Goal: Communication & Community: Answer question/provide support

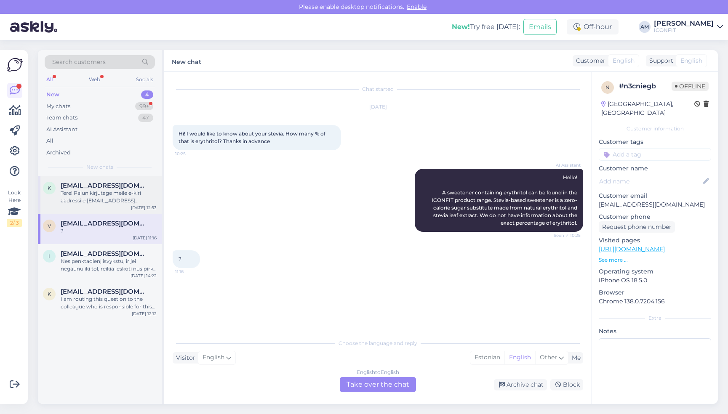
click at [94, 203] on div "Tere! Palun kirjutage meile e-kiri aadressile [EMAIL_ADDRESS][DOMAIN_NAME], et …" at bounding box center [109, 197] width 96 height 15
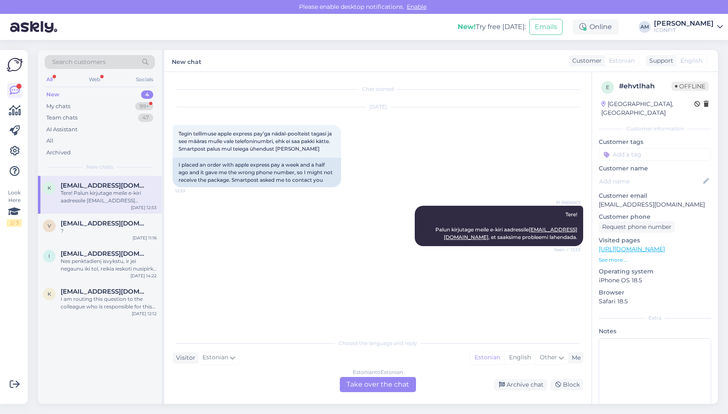
click at [362, 390] on div "Estonian to Estonian Take over the chat" at bounding box center [378, 384] width 76 height 15
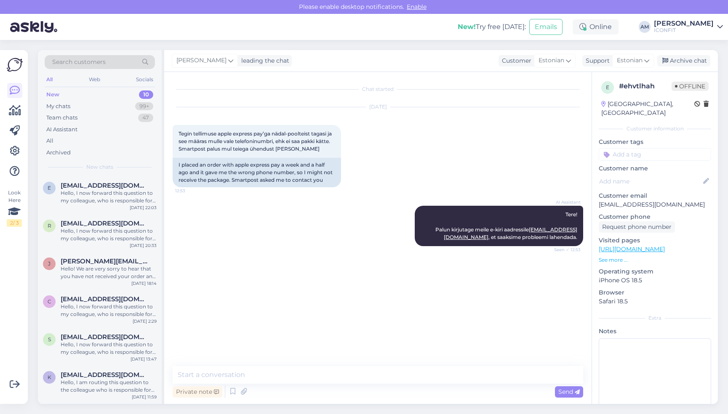
click at [124, 94] on div "New 10" at bounding box center [100, 95] width 110 height 12
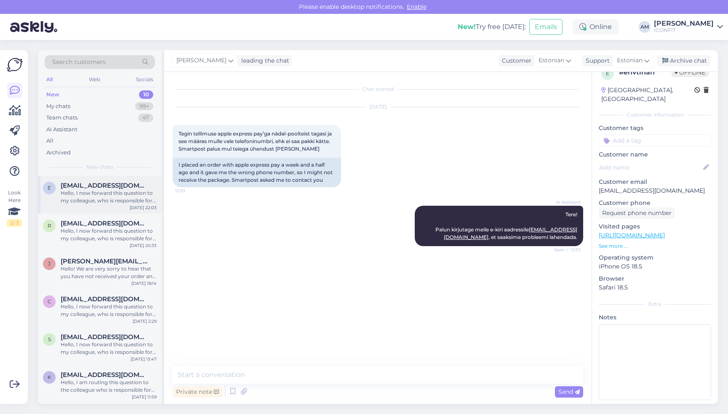
drag, startPoint x: 115, startPoint y: 198, endPoint x: 110, endPoint y: 196, distance: 6.1
click at [115, 197] on div "Hello, I now forward this question to my colleague, who is responsible for this…" at bounding box center [109, 197] width 96 height 15
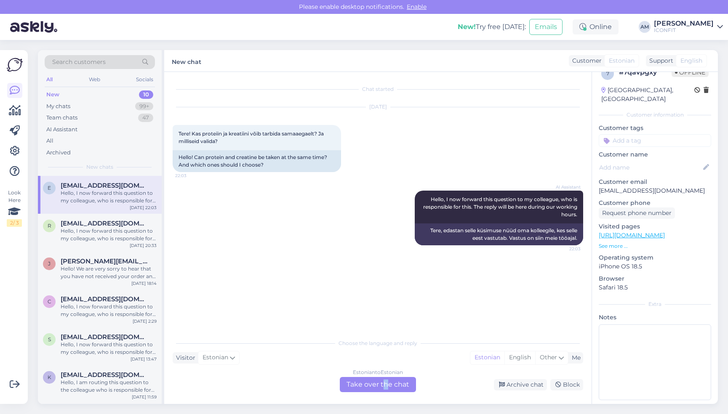
click at [385, 386] on div "Estonian to Estonian Take over the chat" at bounding box center [378, 384] width 76 height 15
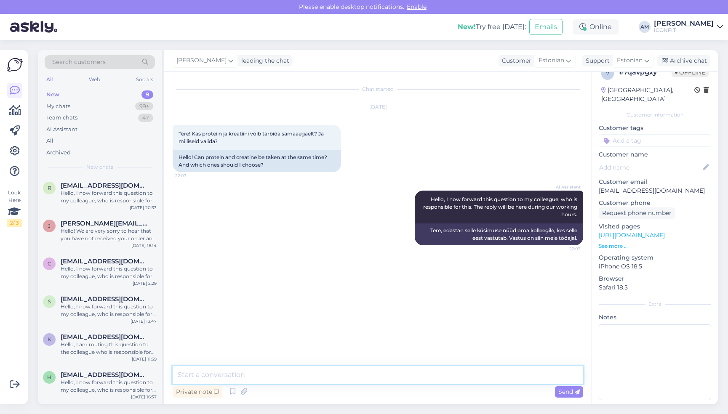
click at [310, 377] on textarea at bounding box center [378, 375] width 411 height 18
click at [210, 375] on textarea "Tere! Jah. võib tarbida [PERSON_NAME]." at bounding box center [378, 375] width 411 height 18
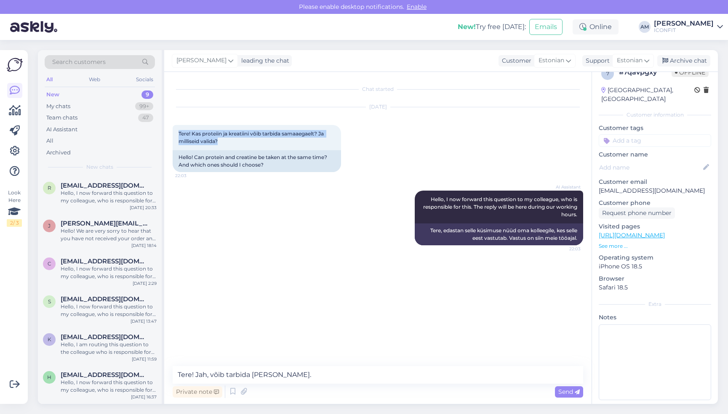
drag, startPoint x: 222, startPoint y: 142, endPoint x: 175, endPoint y: 123, distance: 50.8
click at [175, 123] on div "[DATE] Tere! Kas proteiin ja kreatiini võib tarbida samaaegaelt? Ja milliseid v…" at bounding box center [378, 139] width 411 height 83
copy span "Tere! Kas proteiin ja kreatiini võib tarbida samaaegaelt? Ja milliseid valida?"
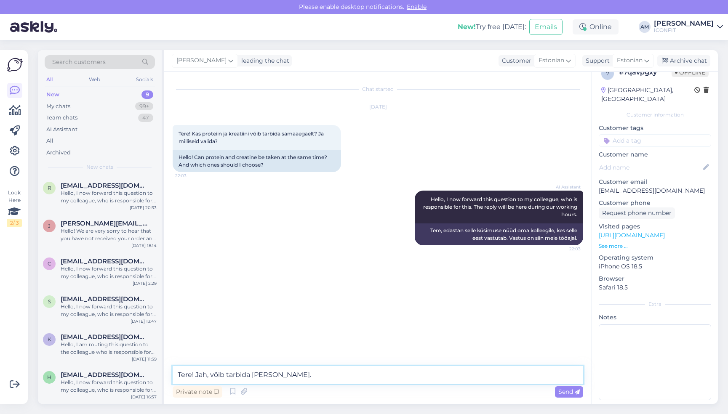
click at [297, 374] on textarea "Tere! Jah, võib tarbida [PERSON_NAME]." at bounding box center [378, 375] width 411 height 18
paste textarea "Proteiin – toetab lihaste taastumist ja kasvu, andes vajalikke aminohappeid pär…"
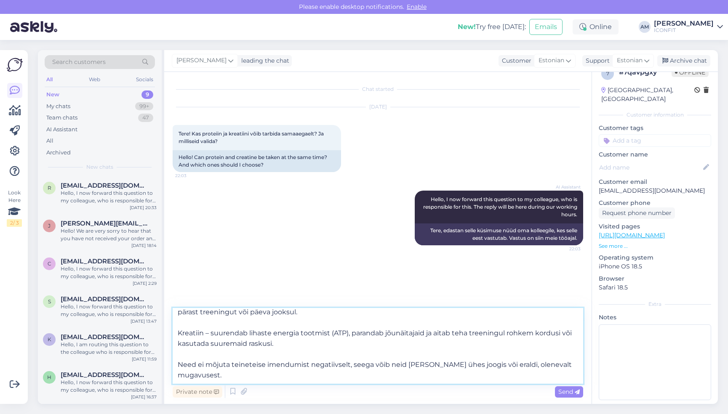
scroll to position [0, 0]
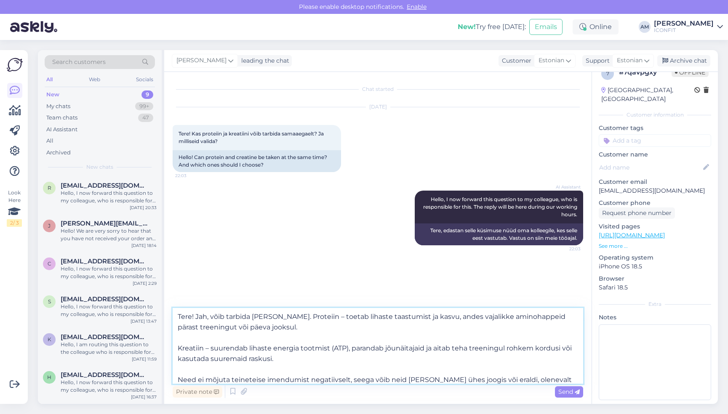
click at [290, 318] on textarea "Tere! Jah, võib tarbida [PERSON_NAME]. Proteiin – toetab lihaste taastumist ja …" at bounding box center [378, 346] width 411 height 76
click at [321, 317] on textarea "Tere! Jah, võib tarbida [PERSON_NAME]. Proteiin – toetab lihaste taastumist ja …" at bounding box center [378, 346] width 411 height 76
click at [178, 348] on textarea "Tere! Jah, võib tarbida [PERSON_NAME]. Proteiin toetab lihaste taastumist ja ka…" at bounding box center [378, 346] width 411 height 76
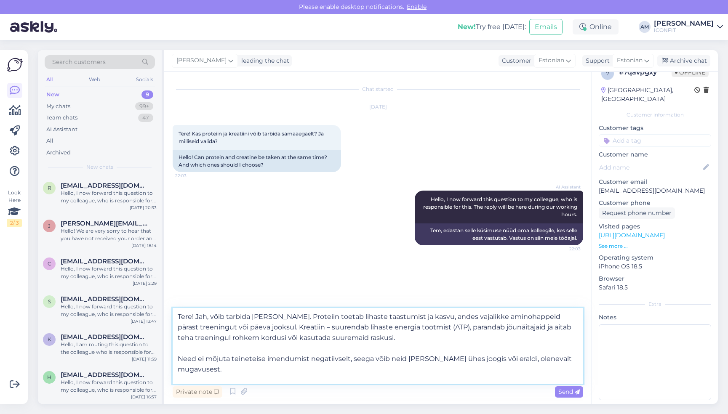
click at [309, 327] on textarea "Tere! Jah, võib tarbida [PERSON_NAME]. Proteiin toetab lihaste taastumist ja ka…" at bounding box center [378, 346] width 411 height 76
click at [179, 357] on textarea "Tere! Jah, võib tarbida [PERSON_NAME]. Proteiin toetab lihaste taastumist ja ka…" at bounding box center [378, 346] width 411 height 76
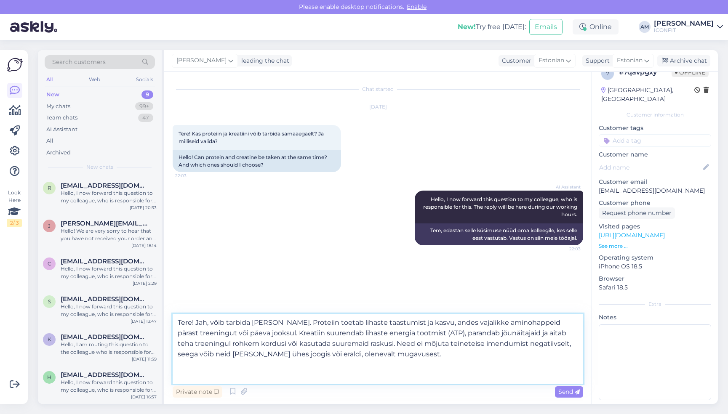
drag, startPoint x: 511, startPoint y: 346, endPoint x: 508, endPoint y: 371, distance: 24.5
click at [511, 346] on textarea "Tere! Jah, võib tarbida [PERSON_NAME]. Proteiin toetab lihaste taastumist ja ka…" at bounding box center [378, 349] width 411 height 70
drag, startPoint x: 431, startPoint y: 344, endPoint x: 432, endPoint y: 350, distance: 5.9
click at [432, 344] on textarea "Tere! Jah, võib tarbida [PERSON_NAME]. Proteiin toetab lihaste taastumist ja ka…" at bounding box center [378, 349] width 411 height 70
drag, startPoint x: 379, startPoint y: 346, endPoint x: 416, endPoint y: 358, distance: 39.0
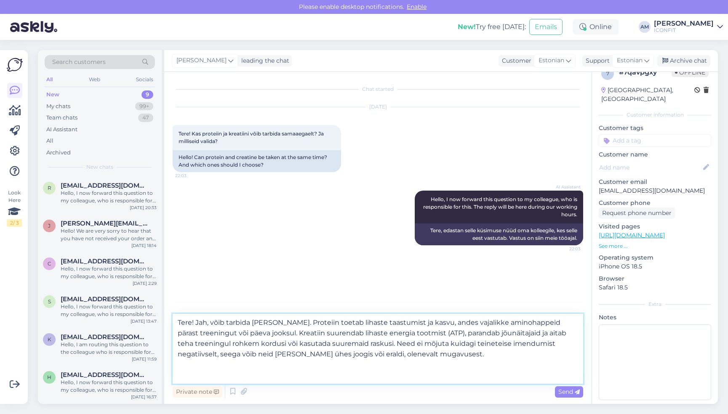
click at [416, 358] on textarea "Tere! Jah, võib tarbida [PERSON_NAME]. Proteiin toetab lihaste taastumist ja ka…" at bounding box center [378, 349] width 411 height 70
drag, startPoint x: 532, startPoint y: 356, endPoint x: 503, endPoint y: 357, distance: 29.1
click at [503, 357] on textarea "Tere! Jah, võib tarbida [PERSON_NAME]. Proteiin toetab lihaste taastumist ja ka…" at bounding box center [378, 349] width 411 height 70
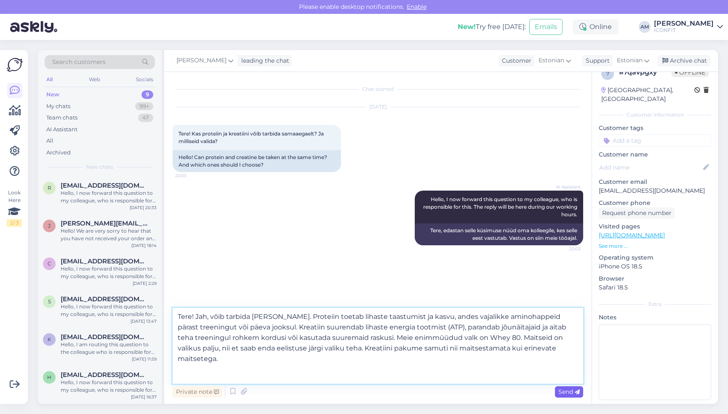
type textarea "Tere! Jah, võib tarbida [PERSON_NAME]. Proteiin toetab lihaste taastumist ja ka…"
click at [566, 390] on span "Send" at bounding box center [569, 392] width 21 height 8
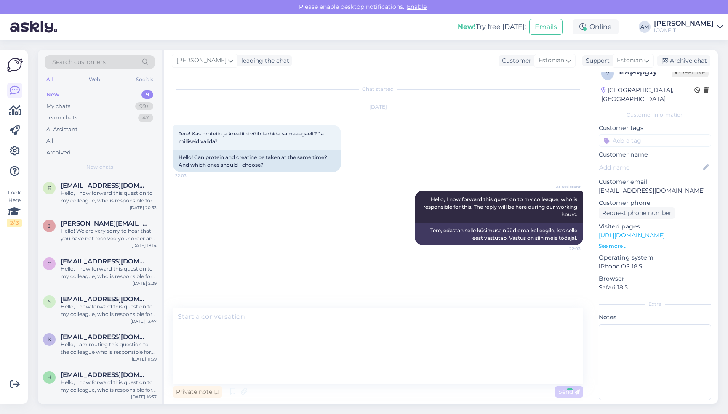
scroll to position [11, 0]
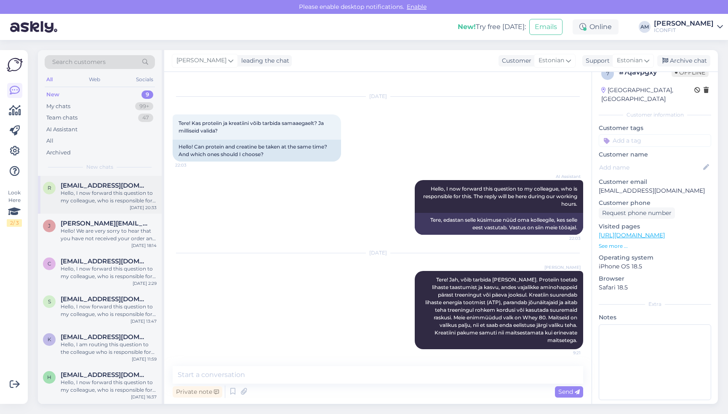
click at [88, 186] on span "[EMAIL_ADDRESS][DOMAIN_NAME]" at bounding box center [105, 186] width 88 height 8
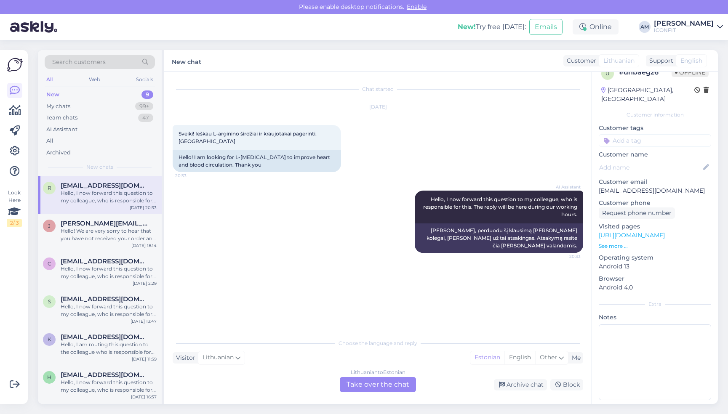
click at [624, 232] on link "[URL][DOMAIN_NAME]" at bounding box center [632, 236] width 66 height 8
click at [373, 389] on div "Lithuanian to Estonian Take over the chat" at bounding box center [378, 384] width 76 height 15
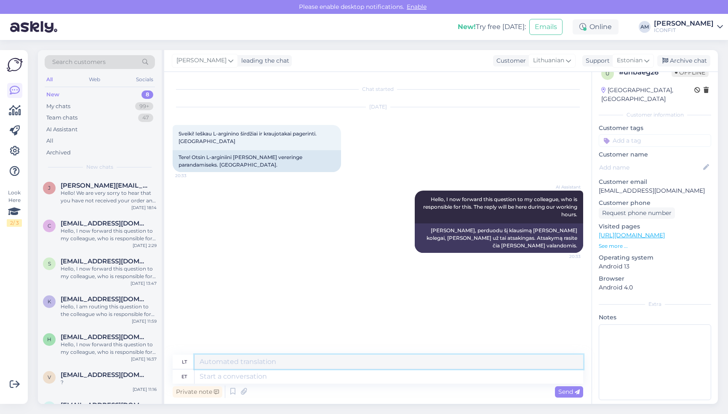
click at [249, 361] on textarea at bounding box center [389, 362] width 389 height 14
click at [249, 380] on textarea at bounding box center [389, 377] width 389 height 14
type textarea "Tere!"
type textarea "Sveiki!"
type textarea "Tere! L-arginiini l"
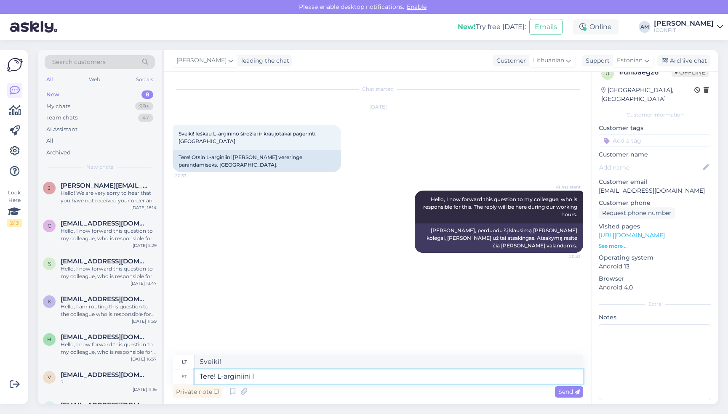
type textarea "Sveiki! L-argininas"
type textarea "Tere! L-arginiini leiab m"
type textarea "Sveiki! L-argininas randamas"
type textarea "Tere! L-arginiini leiab meie to"
type textarea "Sveiki! L-arginino galite [PERSON_NAME]"
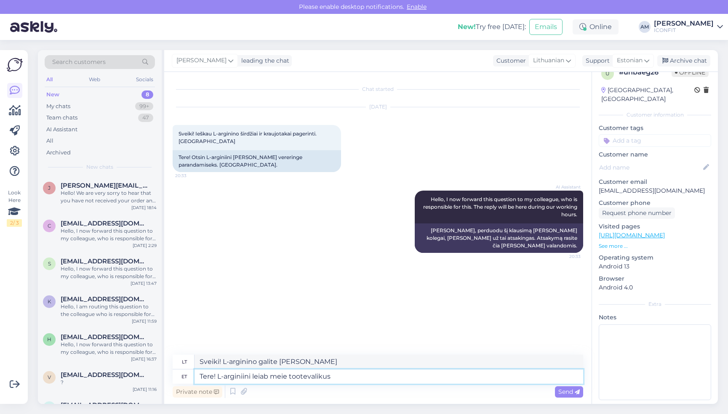
type textarea "Tere! L-arginiini leiab meie tootevalikust"
type textarea "Sveiki! L-arginino galite [PERSON_NAME] produktų asortimente"
type textarea "Tere! L-arginiini leiab meie tootevalikust:"
type textarea "Sveiki! L-arginino galite [PERSON_NAME] produktų asortimente:"
paste textarea "[URL][DOMAIN_NAME]"
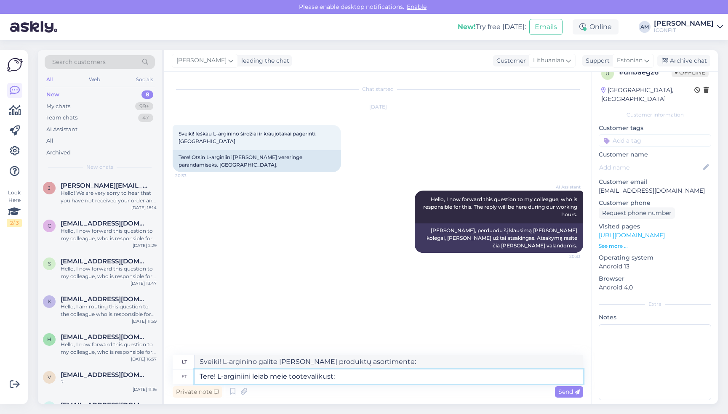
type textarea "Tere! L-arginiini leiab meie tootevalikust: [URL][DOMAIN_NAME]"
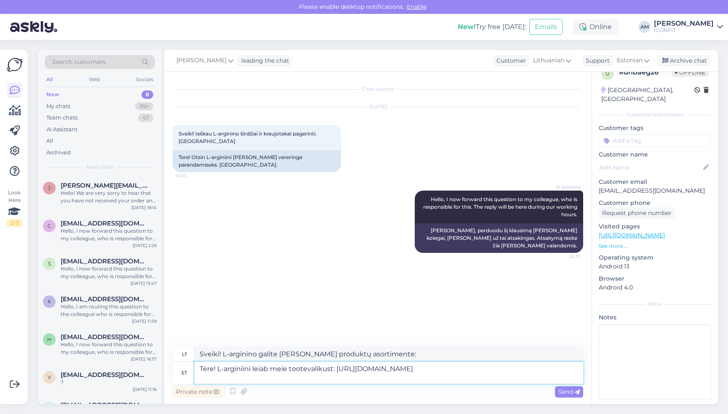
type textarea "Sveiki! L-argininą galite [PERSON_NAME] asortimente: [URL][DOMAIN_NAME]"
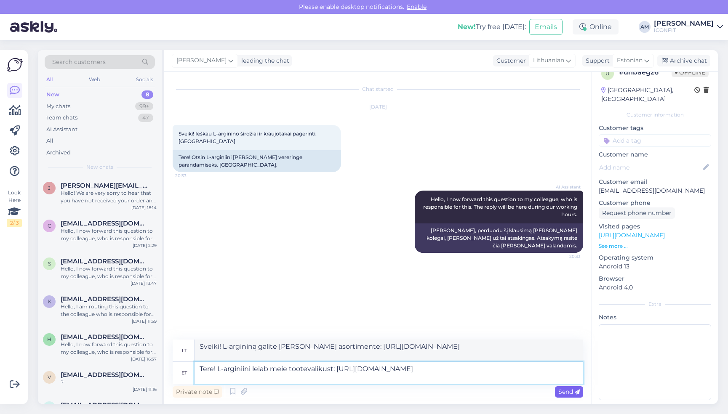
type textarea "Tere! L-arginiini leiab meie tootevalikust: [URL][DOMAIN_NAME]"
click at [560, 394] on span "Send" at bounding box center [569, 392] width 21 height 8
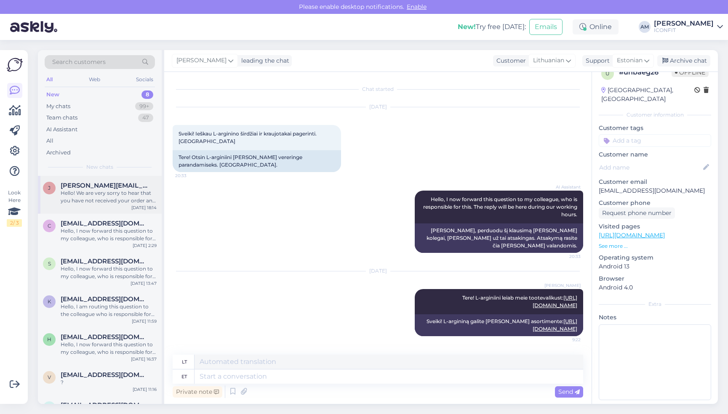
click at [88, 201] on div "Hello! We are very sorry to hear that you have not received your order and deli…" at bounding box center [109, 197] width 96 height 15
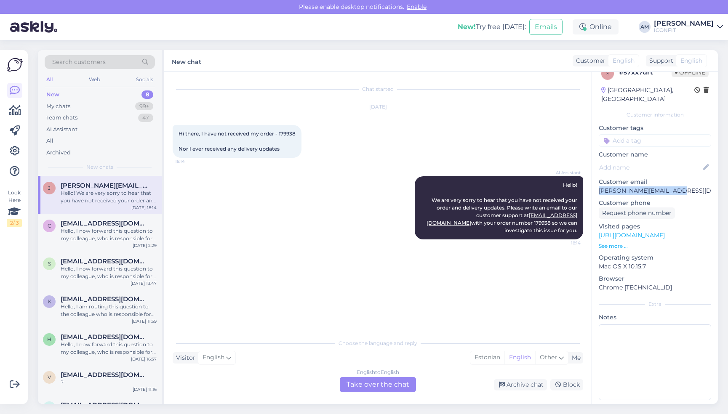
drag, startPoint x: 599, startPoint y: 182, endPoint x: 681, endPoint y: 186, distance: 82.2
click at [680, 187] on p "[PERSON_NAME][EMAIL_ADDRESS][DOMAIN_NAME]" at bounding box center [655, 191] width 112 height 9
copy p "[PERSON_NAME][EMAIL_ADDRESS][DOMAIN_NAME]"
click at [368, 381] on div "English to English Take over the chat" at bounding box center [378, 384] width 76 height 15
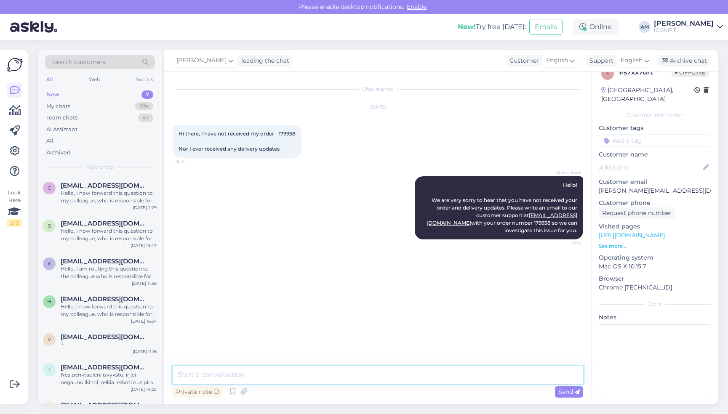
click at [337, 377] on textarea at bounding box center [378, 375] width 411 height 18
drag, startPoint x: 321, startPoint y: 377, endPoint x: 312, endPoint y: 375, distance: 9.0
click at [304, 373] on textarea "HELLO! YOU SHOULD HAVE A SHIPPING CO" at bounding box center [378, 375] width 411 height 18
drag, startPoint x: 334, startPoint y: 377, endPoint x: 183, endPoint y: 372, distance: 151.7
click at [183, 372] on textarea "HELLO! YOU SHOULD HAVE A SHIPPING CO" at bounding box center [378, 375] width 411 height 18
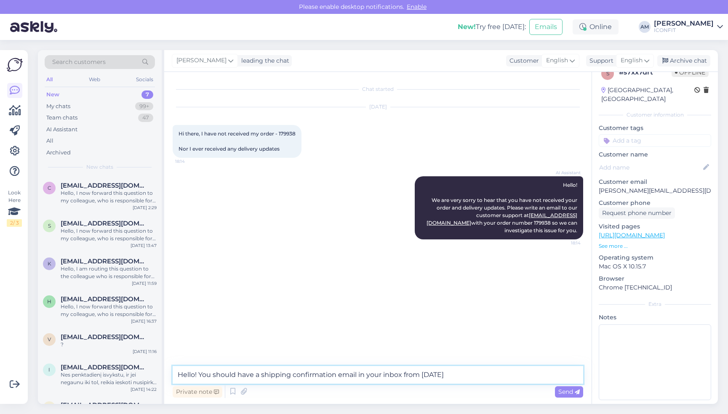
type textarea "Hello! You should have a shipping confirmation email in your inbox from [DATE]"
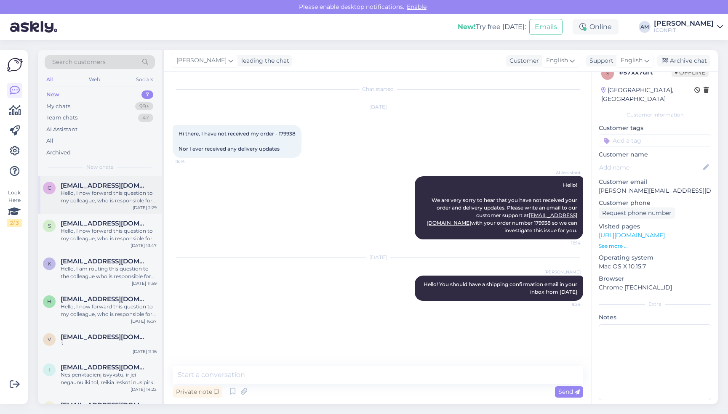
click at [85, 182] on span "[EMAIL_ADDRESS][DOMAIN_NAME]" at bounding box center [105, 186] width 88 height 8
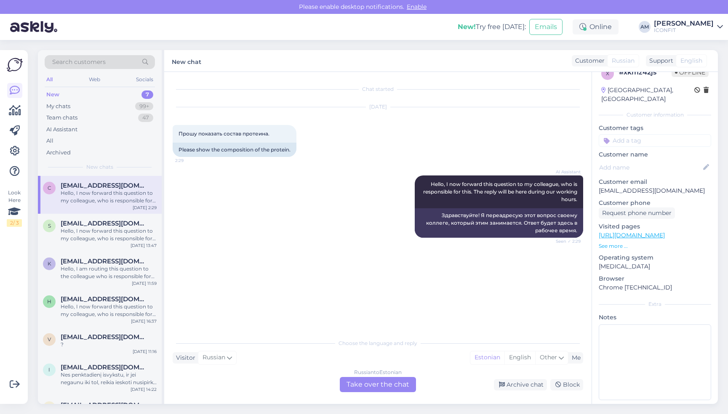
click at [351, 385] on div "Russian to Estonian Take over the chat" at bounding box center [378, 384] width 76 height 15
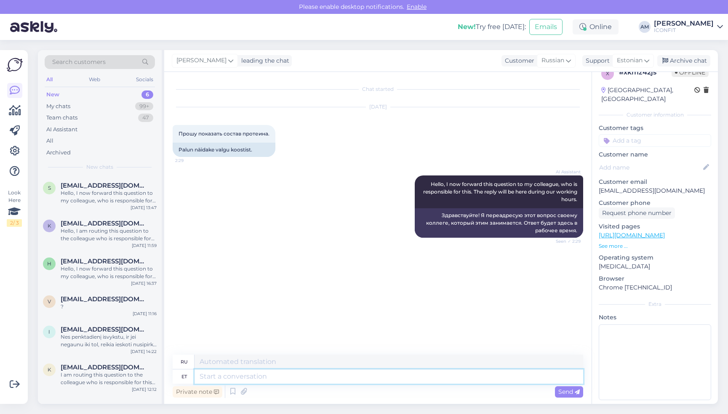
click at [241, 379] on textarea at bounding box center [389, 377] width 389 height 14
type textarea "Tere!"
type textarea "Привет!"
type textarea "Tere! Whey"
type textarea "Привет! Сывороточный!"
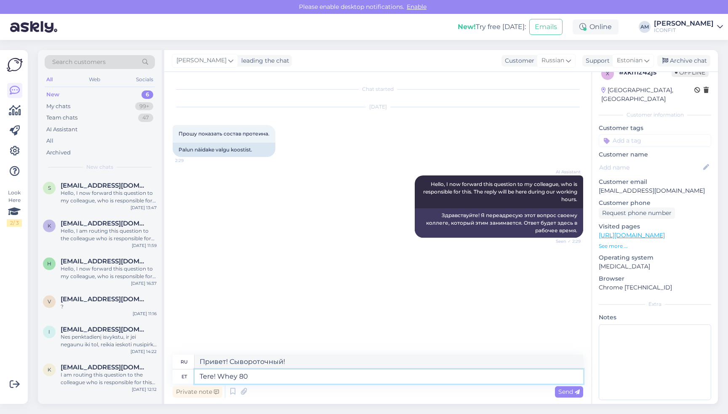
type textarea "Tere! Whey 80"
type textarea "Привет! Сывороточный протеин 80"
type textarea "Tere! Whey 80 koostos"
type textarea "Привет! Состав Whey 80"
type textarea "Tere! Whey 80 koostos on"
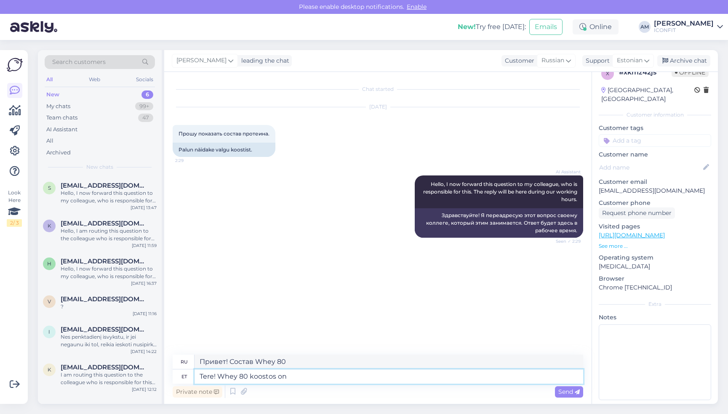
paste textarea "Vadakuvalgu kontsentraat, [PERSON_NAME] maitseaine, emulgaator päevalille letsi…"
type textarea "Привет! В состав Whey 80 входят:"
type textarea "Tere! Whey 80 koostos on Vadakuvalgu kontsentraat, [PERSON_NAME] maitseaine, em…"
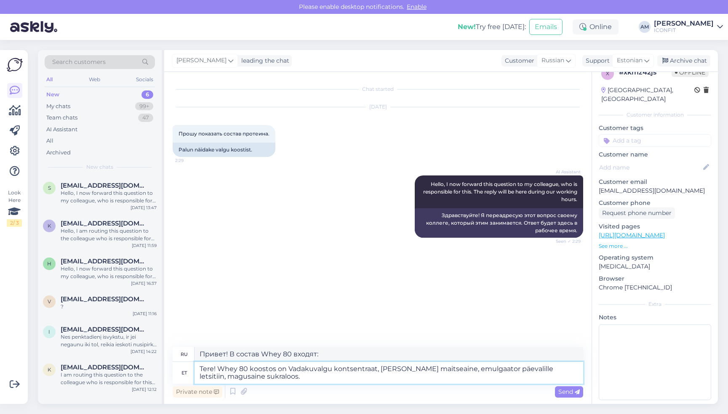
type textarea "Здравствуйте! В состав Whey 80 входит концентрат сывороточного белка, ароматиза…"
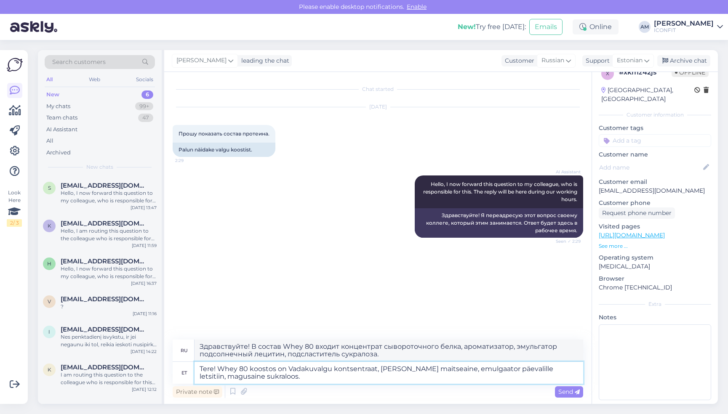
click at [274, 366] on textarea "Tere! Whey 80 koostos on Vadakuvalgu kontsentraat, [PERSON_NAME] maitseaine, em…" at bounding box center [389, 373] width 389 height 22
type textarea "Tere! Whey 80 koost on Vadakuvalgu kontsentraat, [PERSON_NAME] maitseaine, emul…"
type textarea "Здравствуйте! Whey 80 состоит из концентрата сывороточного белка, ароматизатора…"
type textarea "Tere! Whey 80 koostis: on Vadakuvalgu kontsentraat, [PERSON_NAME] maitseaine, e…"
type textarea "Привет! Состав Whey 80: концентрат сывороточного белка, ароматизатор, эмульгато…"
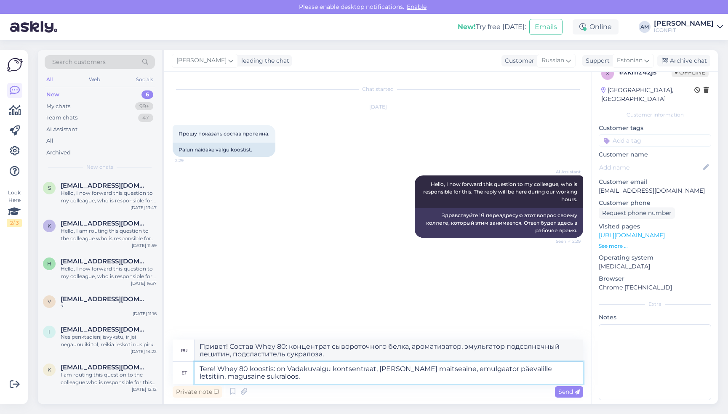
click at [287, 369] on textarea "Tere! Whey 80 koostis: on Vadakuvalgu kontsentraat, [PERSON_NAME] maitseaine, e…" at bounding box center [389, 373] width 389 height 22
type textarea "Tere! Whey 80 koostis: Vadakuvalgu kontsentraat, [PERSON_NAME] maitseaine, emul…"
click at [569, 395] on span "Send" at bounding box center [569, 392] width 21 height 8
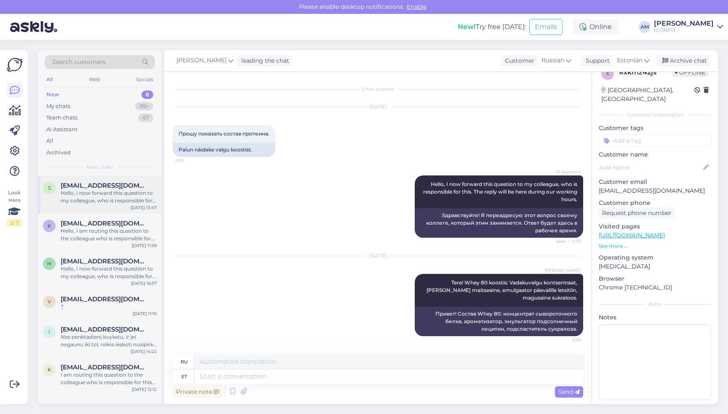
click at [85, 185] on span "[EMAIL_ADDRESS][DOMAIN_NAME]" at bounding box center [105, 186] width 88 height 8
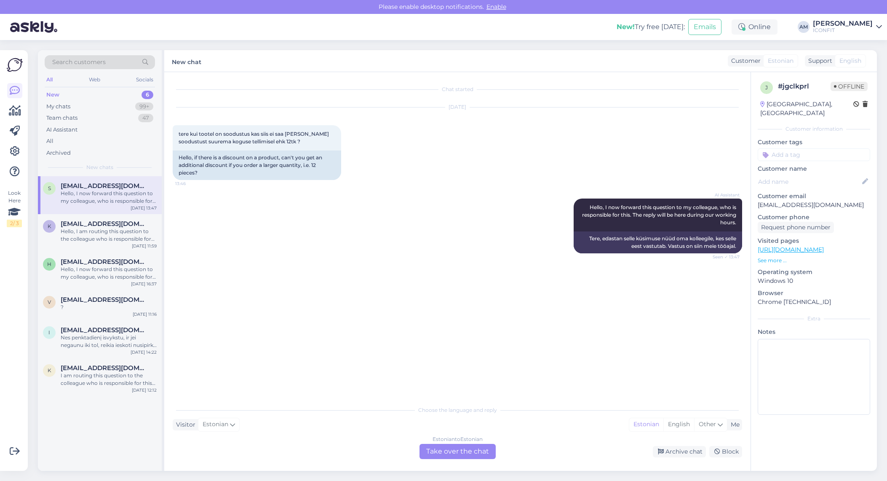
click at [473, 414] on div "Chat started [DATE] tere kui tootel on soodustus kas siis ei saa [PERSON_NAME] …" at bounding box center [457, 271] width 586 height 398
click at [473, 414] on div "Estonian to Estonian Take over the chat" at bounding box center [458, 451] width 76 height 15
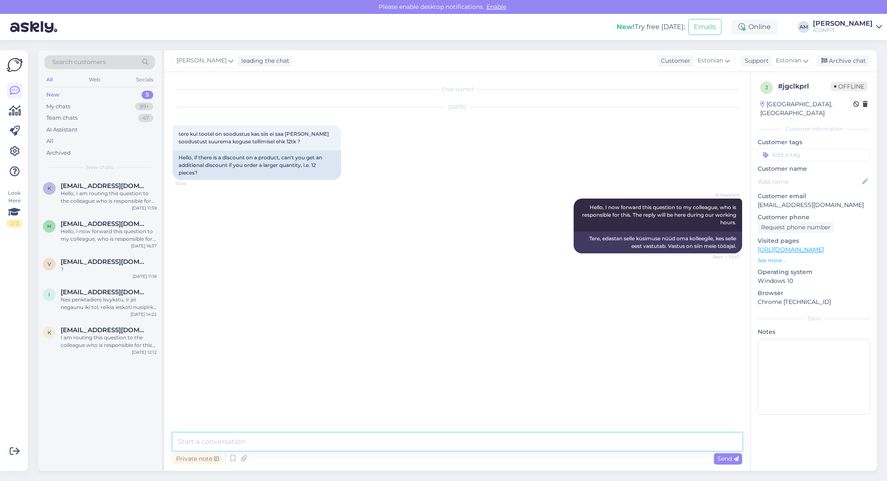
click at [240, 414] on textarea at bounding box center [458, 442] width 570 height 18
drag, startPoint x: 567, startPoint y: 440, endPoint x: 566, endPoint y: 453, distance: 13.1
click at [567, 414] on textarea "Tere! Ei, suurema koguse tellimisel lisasoodustust ei saa. Soodustus kehtib ühi…" at bounding box center [458, 442] width 570 height 18
type textarea "Tere! Ei, suurema koguse tellimisel lisasoodustust ei saa. Soodustus kehtib ühi…"
click at [719, 414] on span "Send" at bounding box center [727, 459] width 21 height 8
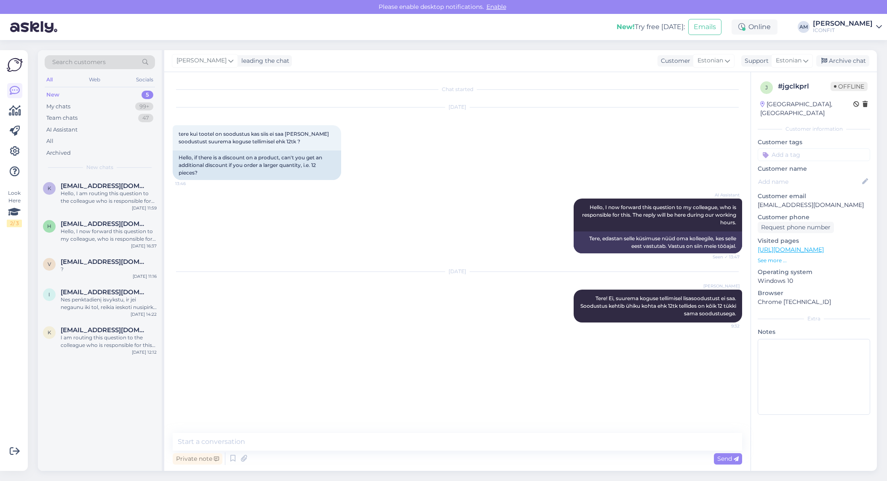
drag, startPoint x: 120, startPoint y: 198, endPoint x: 162, endPoint y: 189, distance: 42.4
click at [120, 198] on div "Hello, I am routing this question to the colleague who is responsible for this …" at bounding box center [109, 197] width 96 height 15
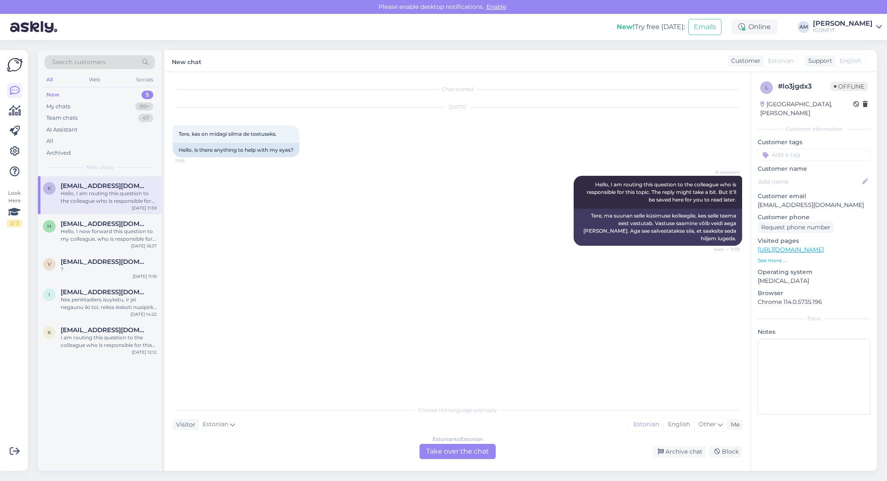
click at [480, 414] on div "Estonian to Estonian Take over the chat" at bounding box center [458, 451] width 76 height 15
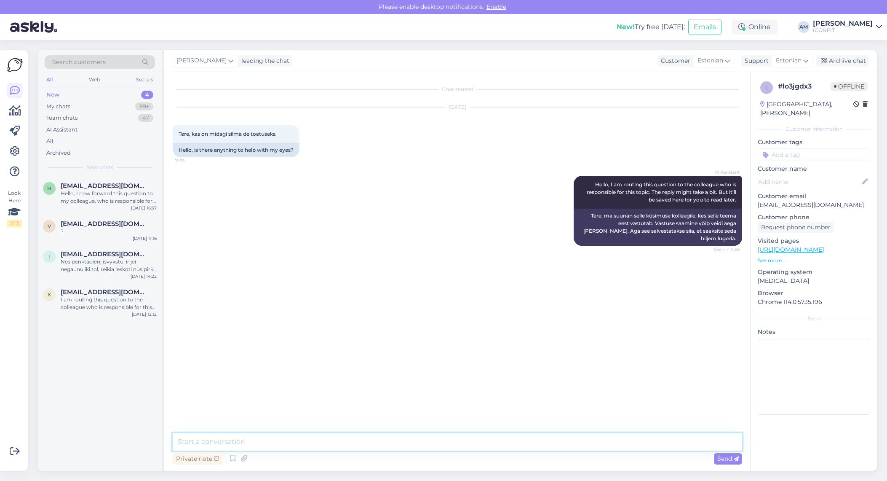
drag, startPoint x: 260, startPoint y: 439, endPoint x: 262, endPoint y: 435, distance: 4.3
click at [260, 414] on textarea at bounding box center [458, 442] width 570 height 18
click at [274, 414] on textarea "Tere! Soovitame meie VisionFit" at bounding box center [458, 442] width 570 height 18
click at [320, 414] on textarea "Tere! Soovitame meie Visionfit" at bounding box center [458, 442] width 570 height 18
paste textarea "[URL][DOMAIN_NAME]"
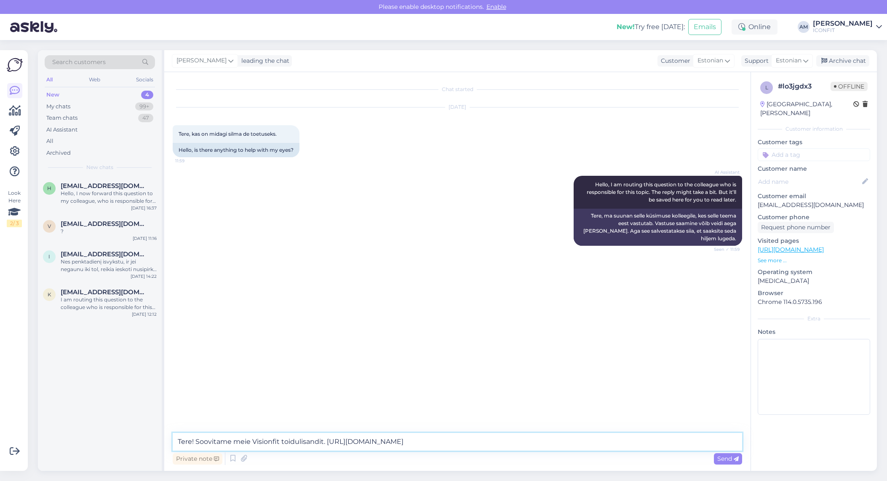
drag, startPoint x: 324, startPoint y: 445, endPoint x: 324, endPoint y: 451, distance: 6.0
click at [324, 414] on textarea "Tere! Soovitame meie Visionfit toidulisandit. [URL][DOMAIN_NAME]" at bounding box center [458, 442] width 570 height 18
type textarea "Tere! Soovitame meie Visionfit toidulisandit: [URL][DOMAIN_NAME]"
click at [721, 414] on span "Send" at bounding box center [727, 459] width 21 height 8
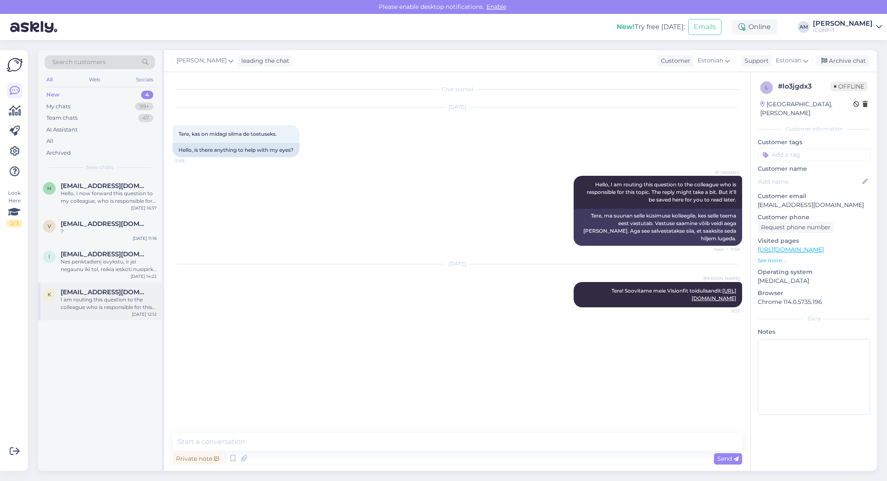
click at [86, 294] on span "[EMAIL_ADDRESS][DOMAIN_NAME]" at bounding box center [105, 292] width 88 height 8
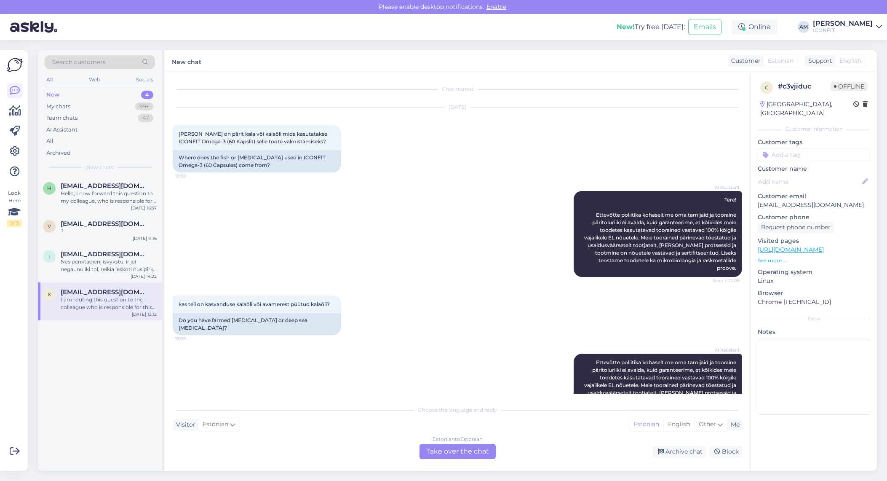
scroll to position [179, 0]
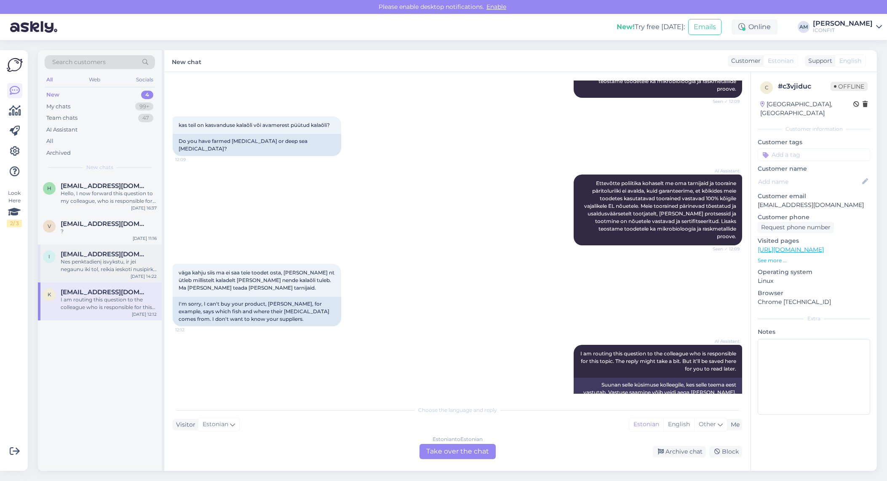
click at [130, 259] on div "Nes penktadienį isvykstu, ir jei negaunu iki tol, reikia ieskoti nusipirkti gyv…" at bounding box center [109, 265] width 96 height 15
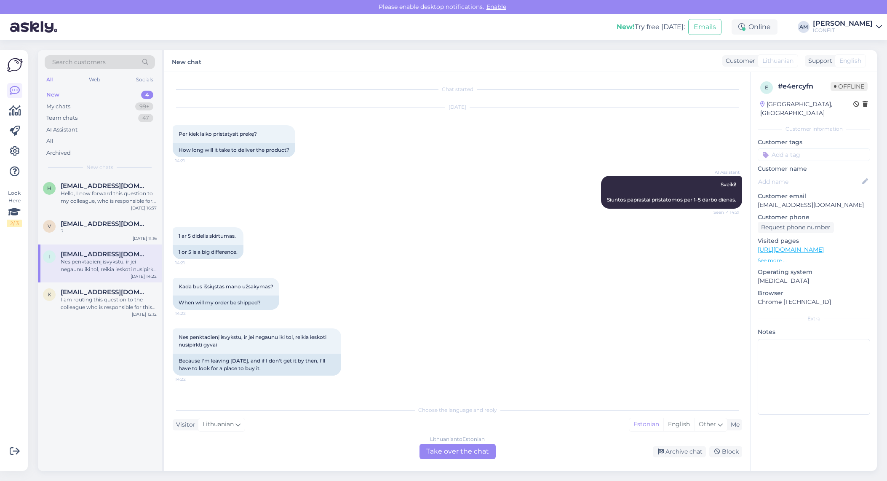
click at [445, 414] on div "Lithuanian to Estonian Take over the chat" at bounding box center [458, 451] width 76 height 15
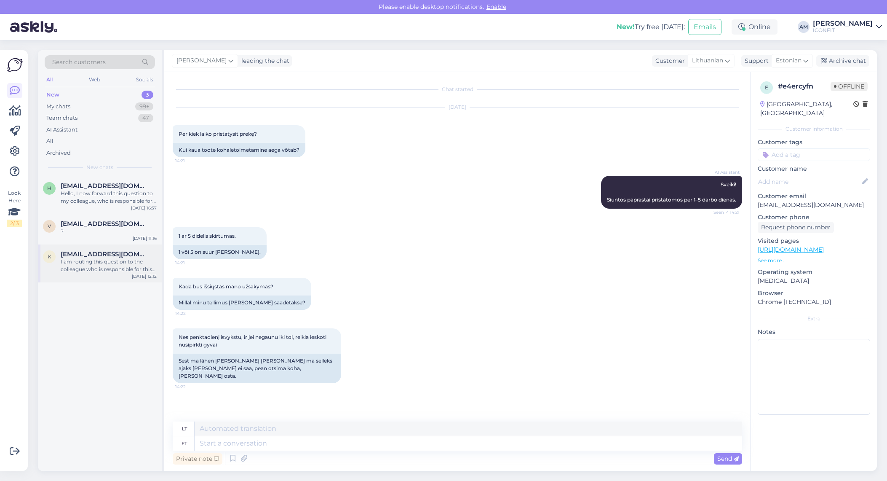
click at [83, 244] on div "k [EMAIL_ADDRESS][DOMAIN_NAME] I am routing this question to the colleague who …" at bounding box center [100, 263] width 124 height 38
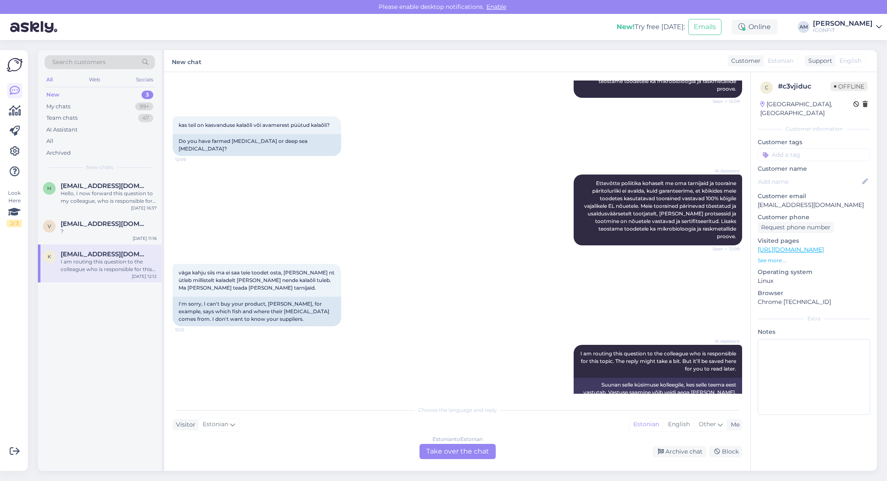
drag, startPoint x: 449, startPoint y: 453, endPoint x: 404, endPoint y: 427, distance: 51.9
click at [449, 414] on div "Estonian to Estonian Take over the chat" at bounding box center [458, 451] width 76 height 15
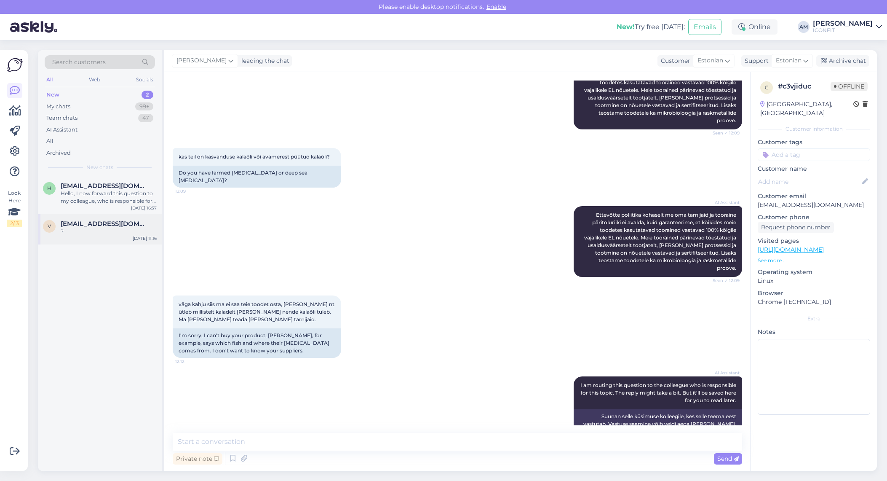
click at [98, 222] on span "[EMAIL_ADDRESS][DOMAIN_NAME]" at bounding box center [105, 224] width 88 height 8
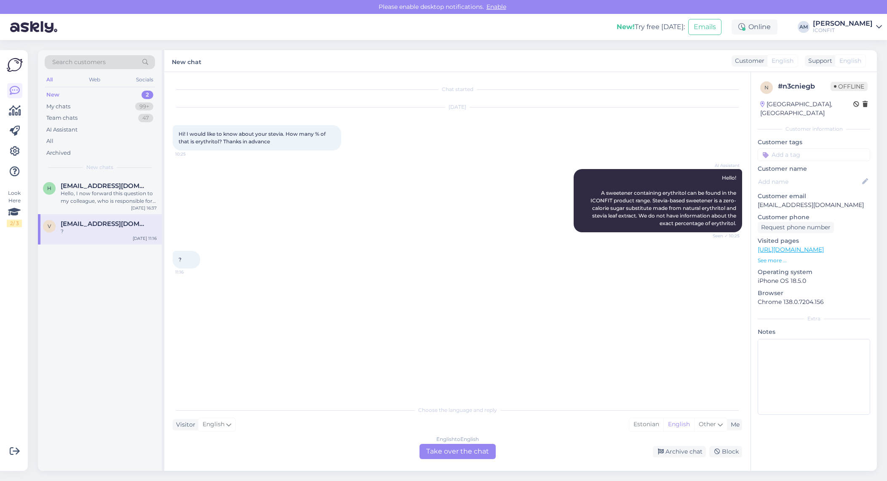
click at [430, 414] on div "English to English Take over the chat" at bounding box center [458, 451] width 76 height 15
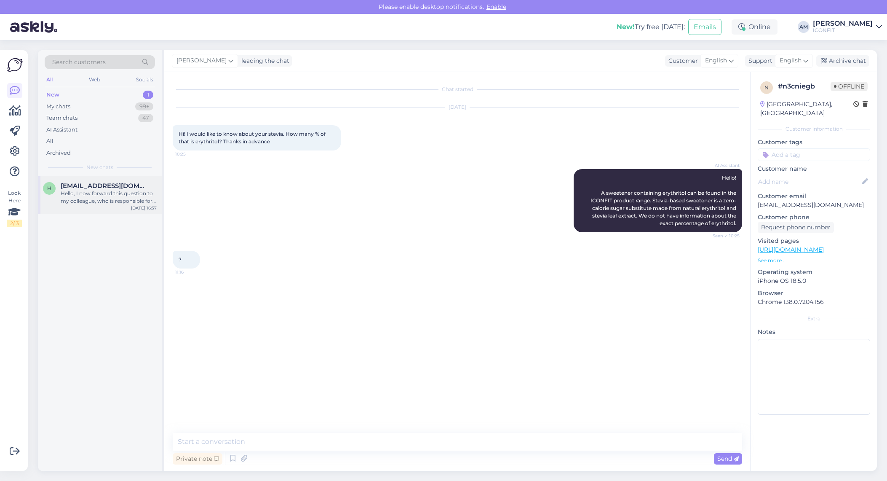
click at [110, 184] on span "[EMAIL_ADDRESS][DOMAIN_NAME]" at bounding box center [105, 186] width 88 height 8
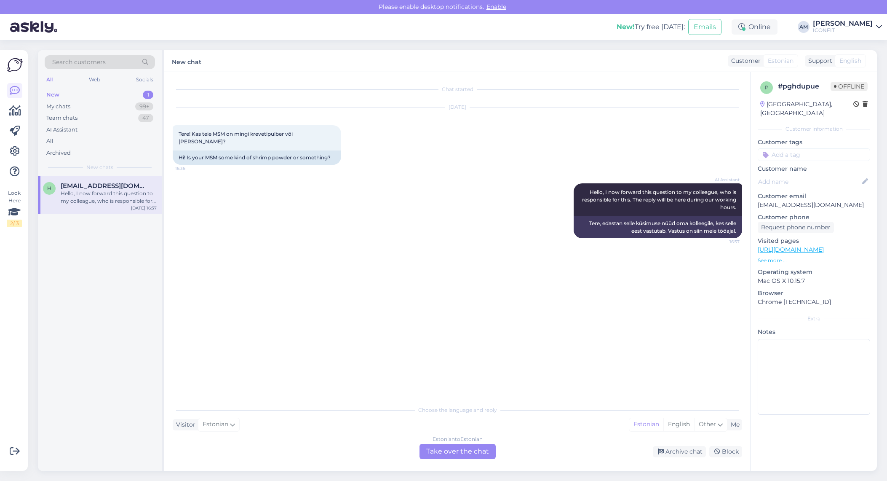
click at [484, 414] on div "Estonian to Estonian Take over the chat" at bounding box center [458, 451] width 76 height 15
